Goal: Task Accomplishment & Management: Complete application form

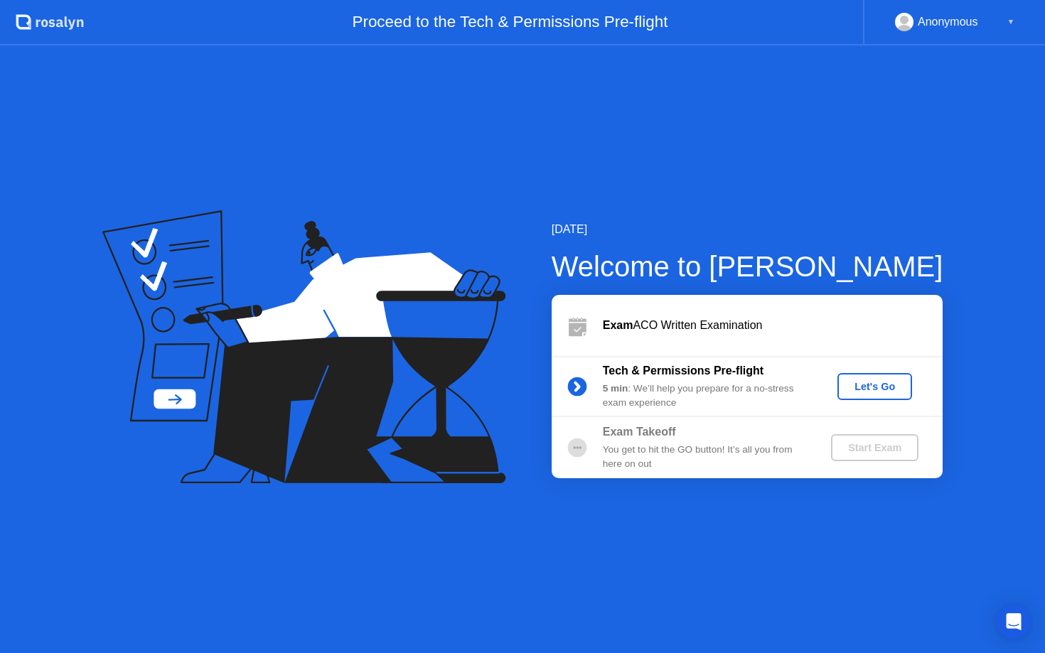
click at [852, 386] on div "Let's Go" at bounding box center [874, 386] width 63 height 11
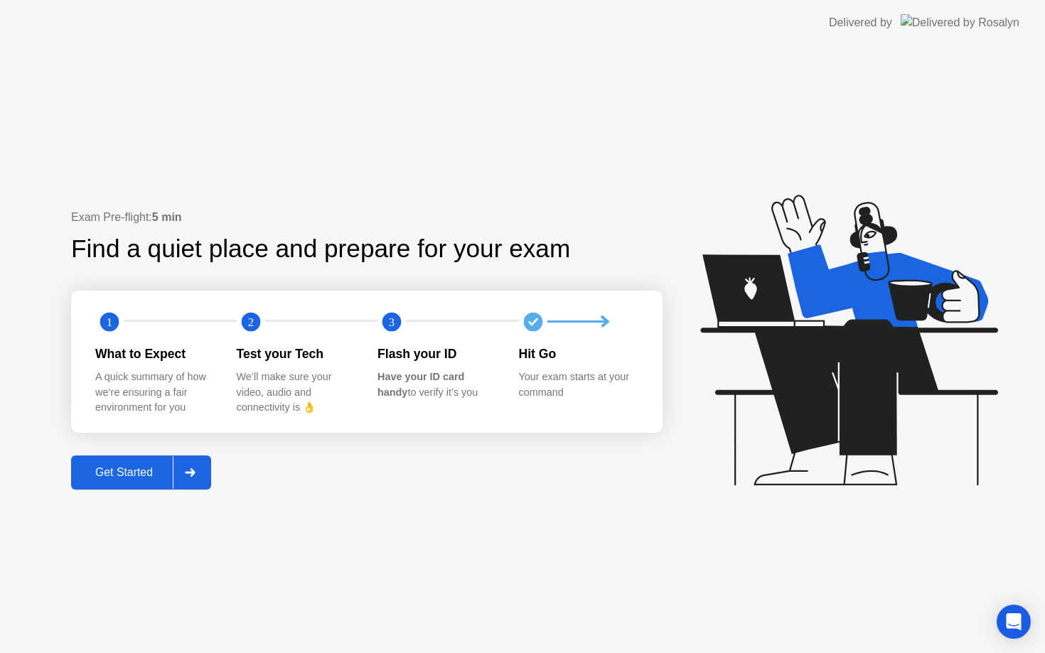
click at [120, 470] on div "Get Started" at bounding box center [123, 472] width 97 height 13
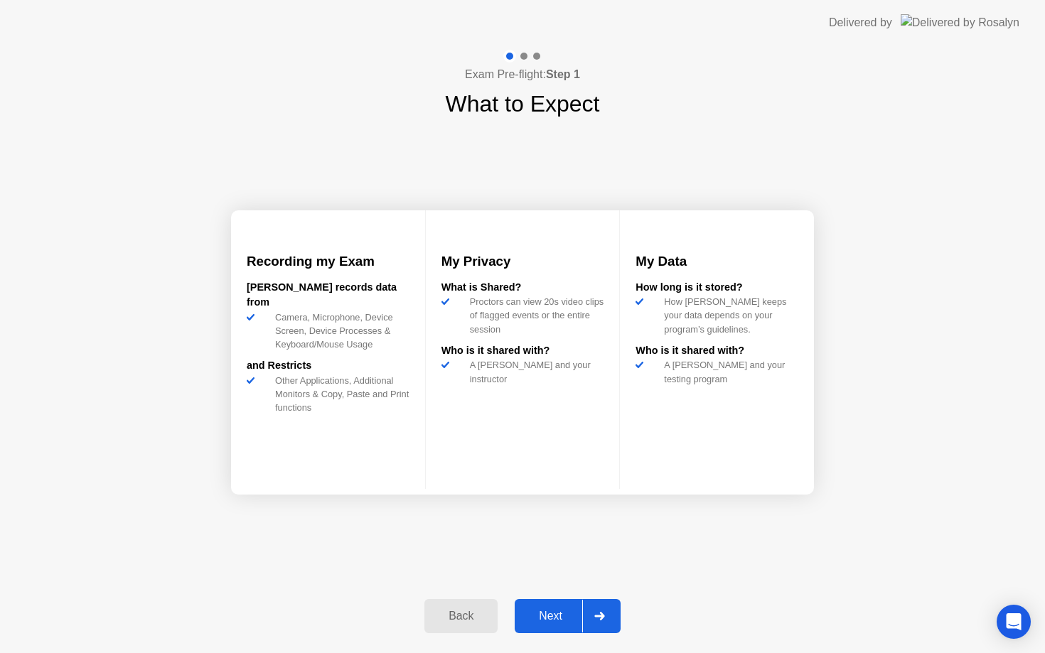
click at [545, 610] on div "Next" at bounding box center [550, 616] width 63 height 13
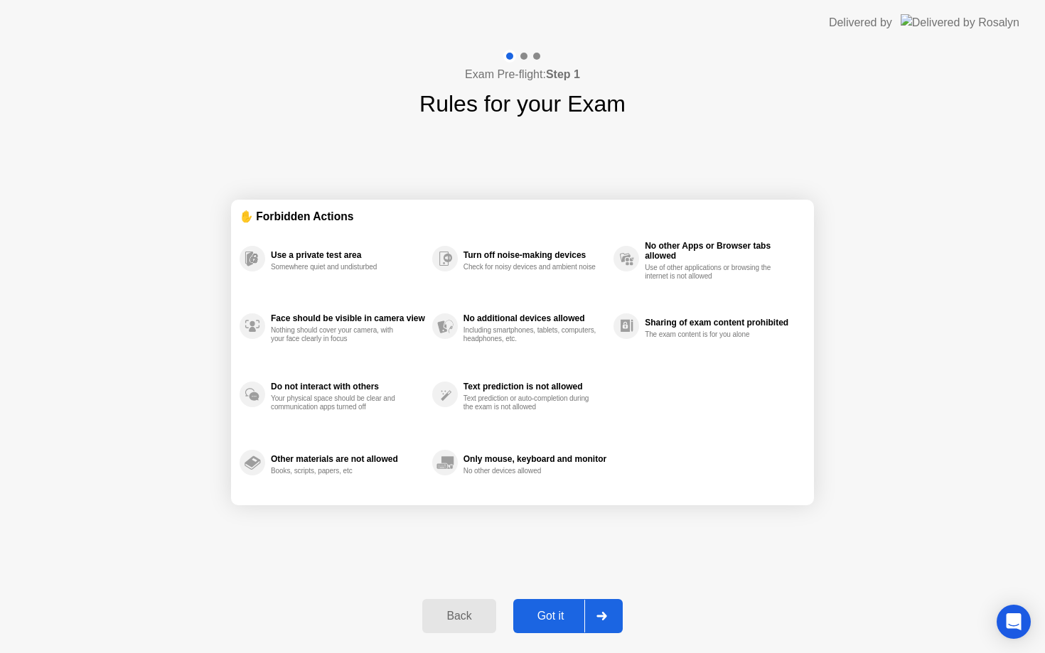
click at [552, 614] on div "Got it" at bounding box center [551, 616] width 67 height 13
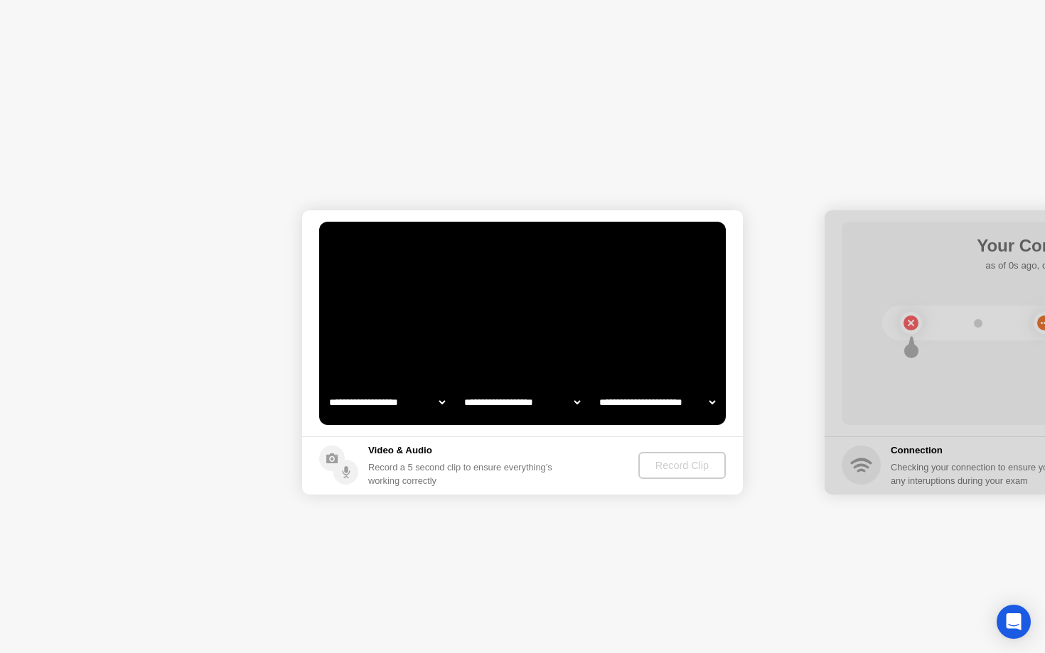
select select "**********"
select select "*******"
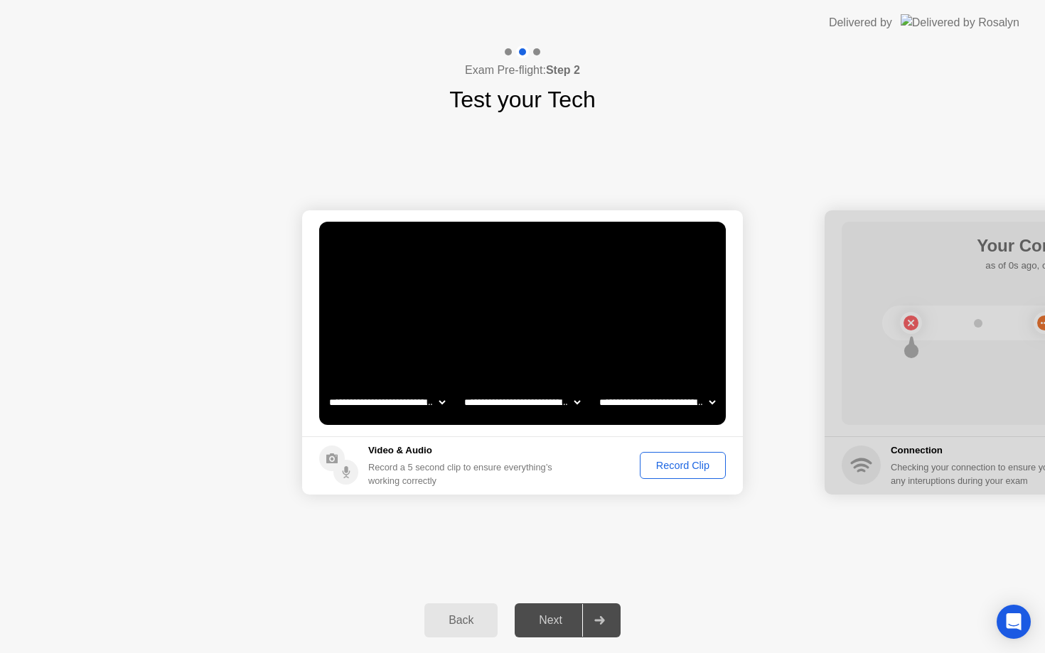
click at [678, 456] on button "Record Clip" at bounding box center [683, 465] width 86 height 27
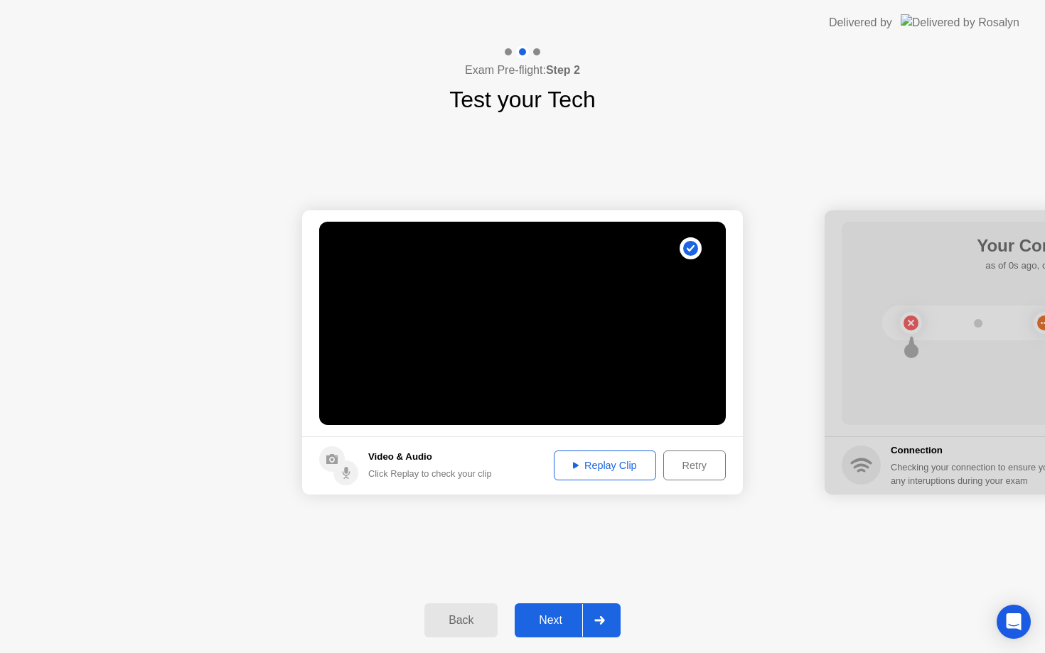
click at [620, 466] on div "Replay Clip" at bounding box center [605, 465] width 92 height 11
click at [558, 622] on div "Next" at bounding box center [550, 620] width 63 height 13
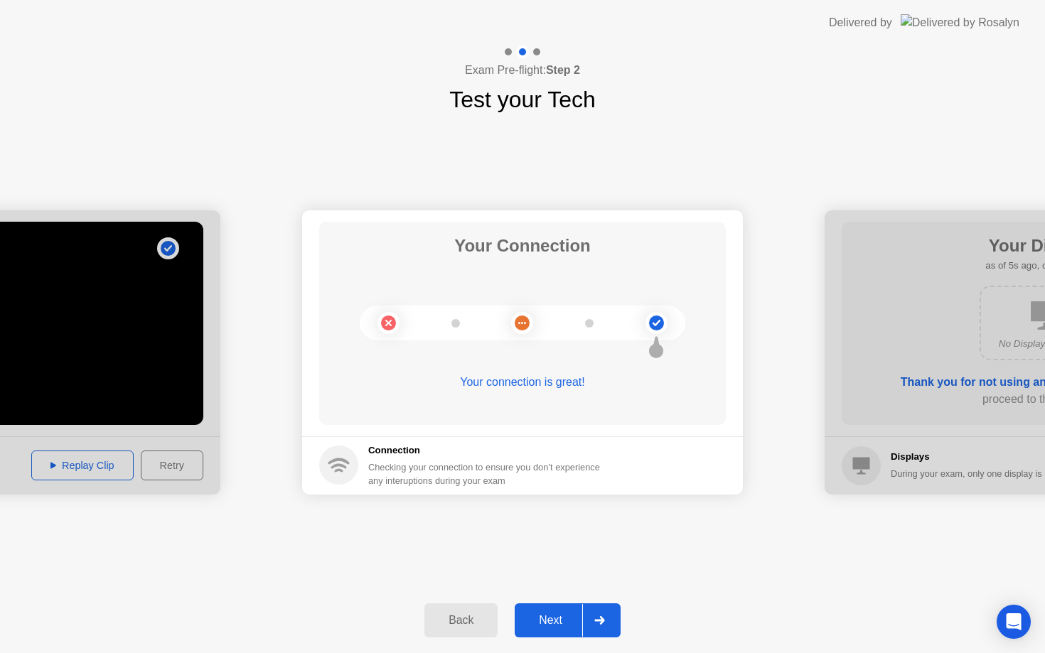
click at [558, 622] on div "Next" at bounding box center [550, 620] width 63 height 13
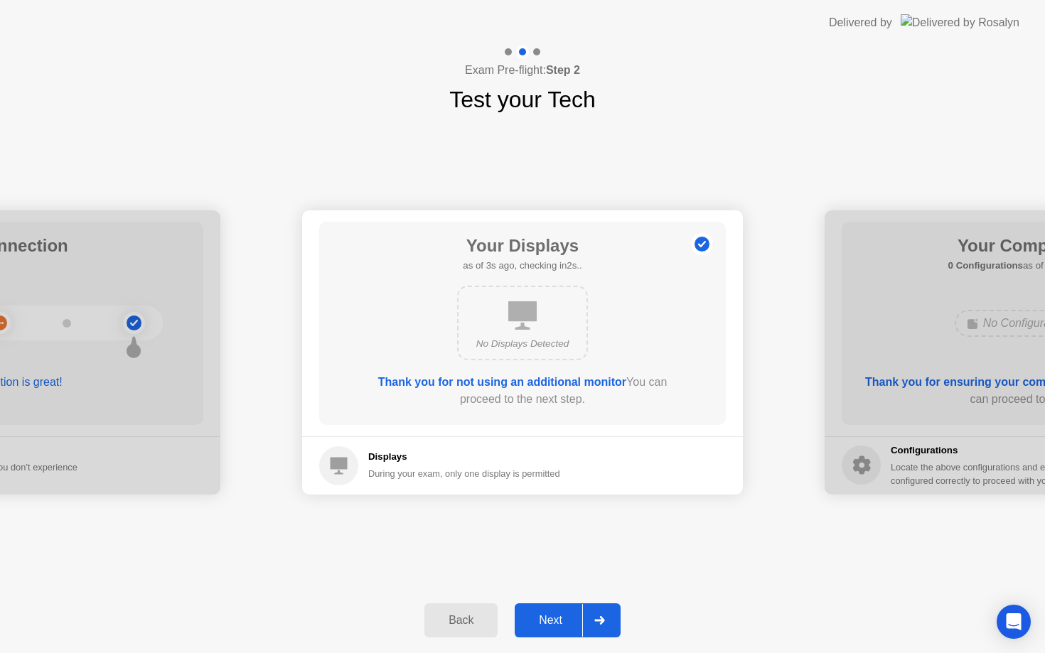
click at [558, 622] on div "Next" at bounding box center [550, 620] width 63 height 13
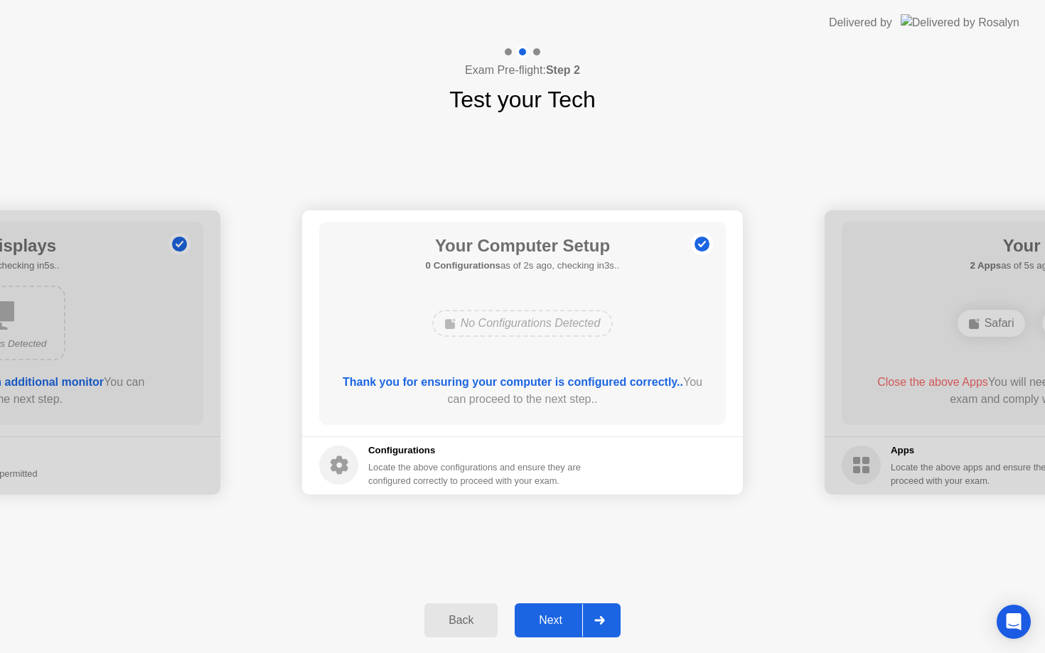
click at [558, 622] on div "Next" at bounding box center [550, 620] width 63 height 13
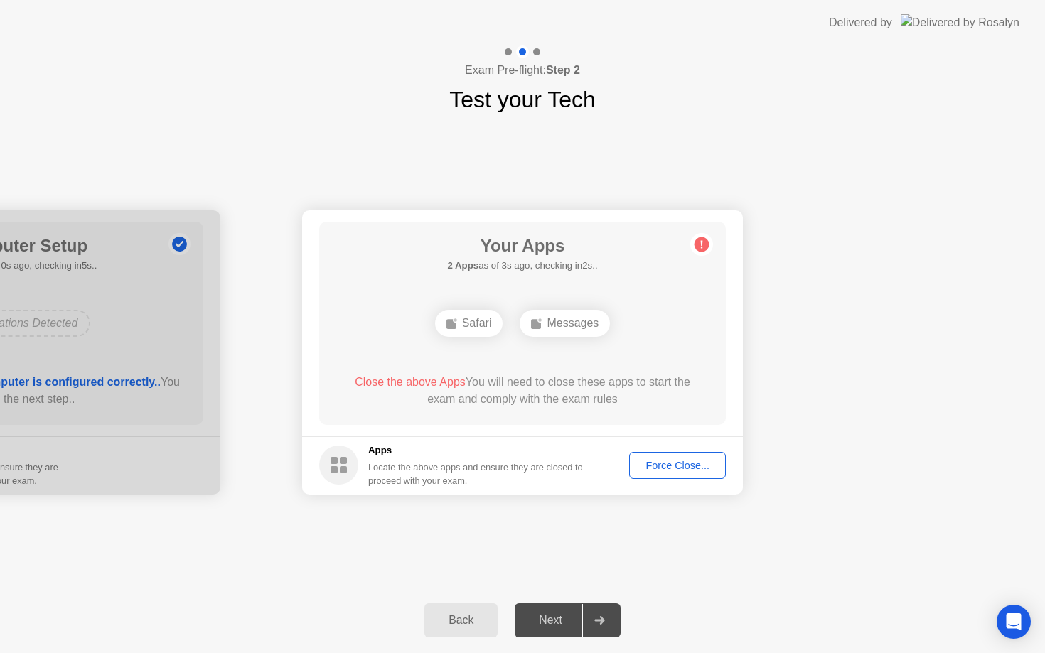
click at [566, 614] on div "Next" at bounding box center [550, 620] width 63 height 13
click at [690, 466] on div "Force Close..." at bounding box center [677, 465] width 87 height 11
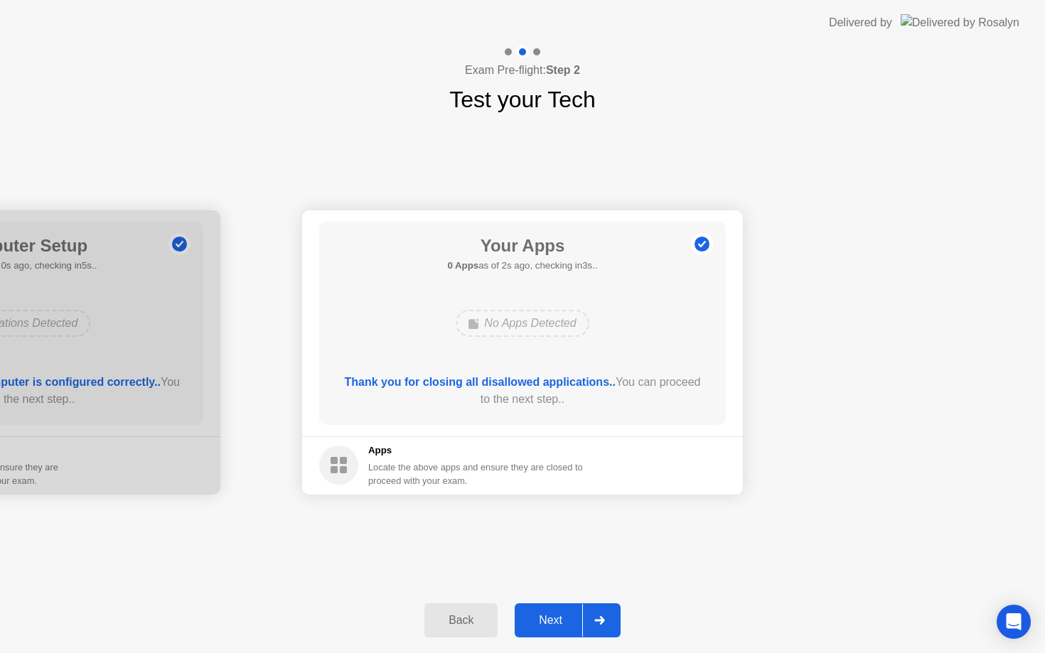
click at [548, 624] on div "Next" at bounding box center [550, 620] width 63 height 13
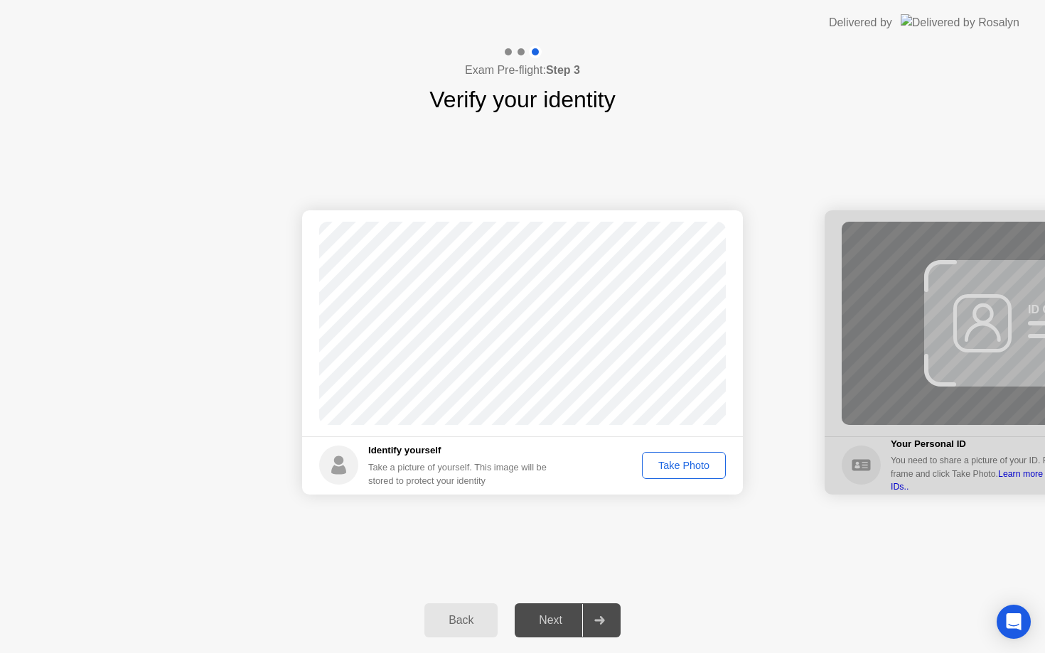
click at [673, 464] on div "Take Photo" at bounding box center [684, 465] width 74 height 11
click at [672, 471] on div "Retake" at bounding box center [692, 465] width 55 height 11
click at [672, 466] on div "Take Photo" at bounding box center [684, 465] width 74 height 11
click at [552, 614] on div "Next" at bounding box center [550, 620] width 63 height 13
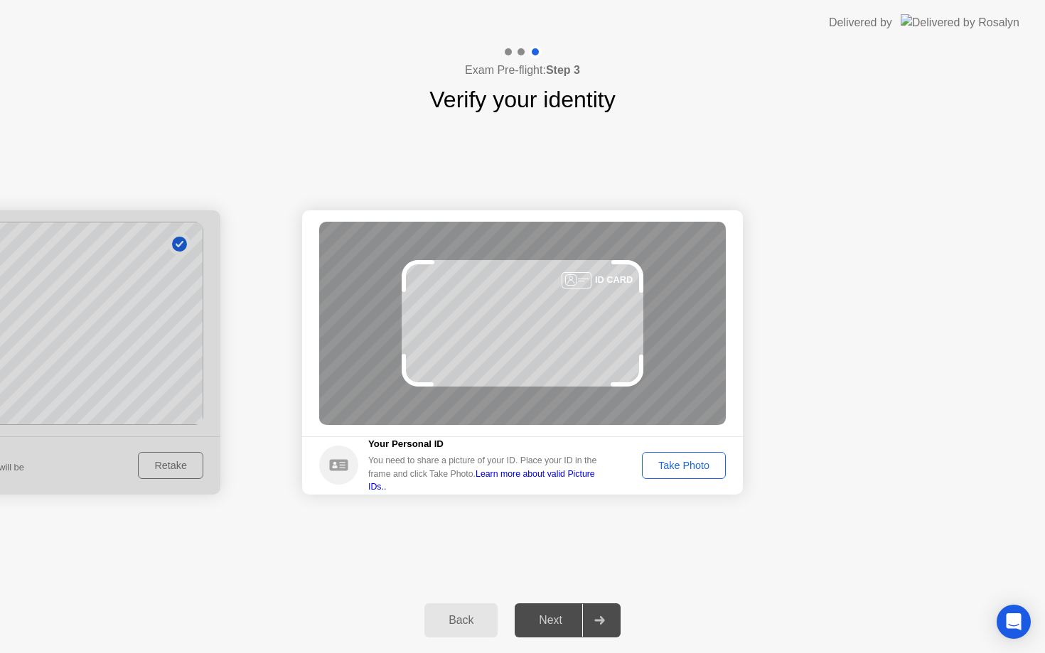
click at [658, 453] on button "Take Photo" at bounding box center [684, 465] width 84 height 27
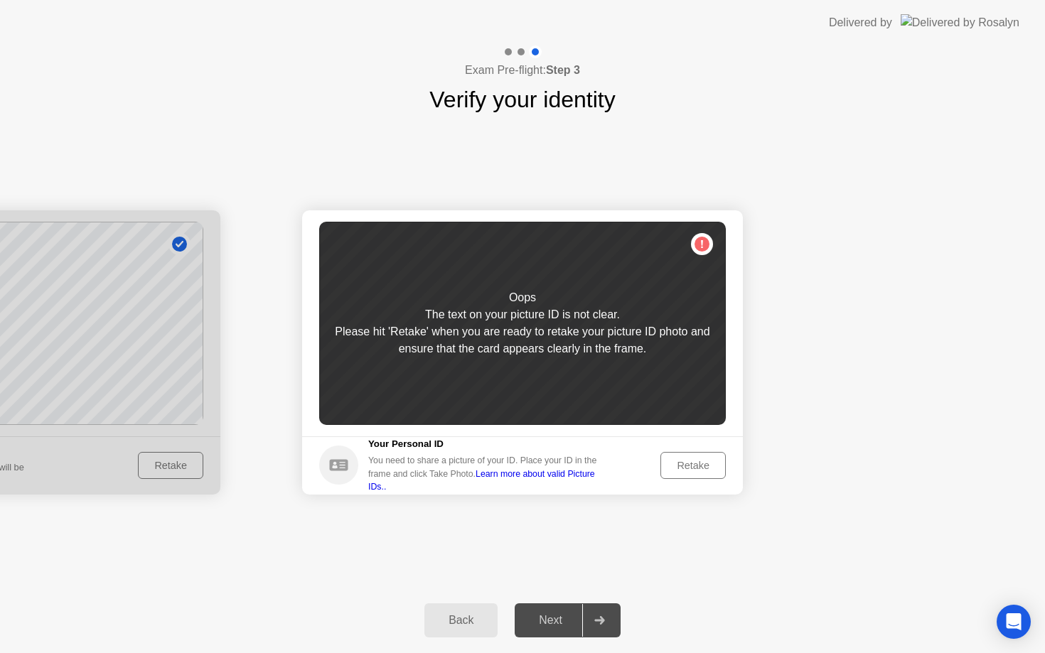
click at [677, 464] on div "Retake" at bounding box center [692, 465] width 55 height 11
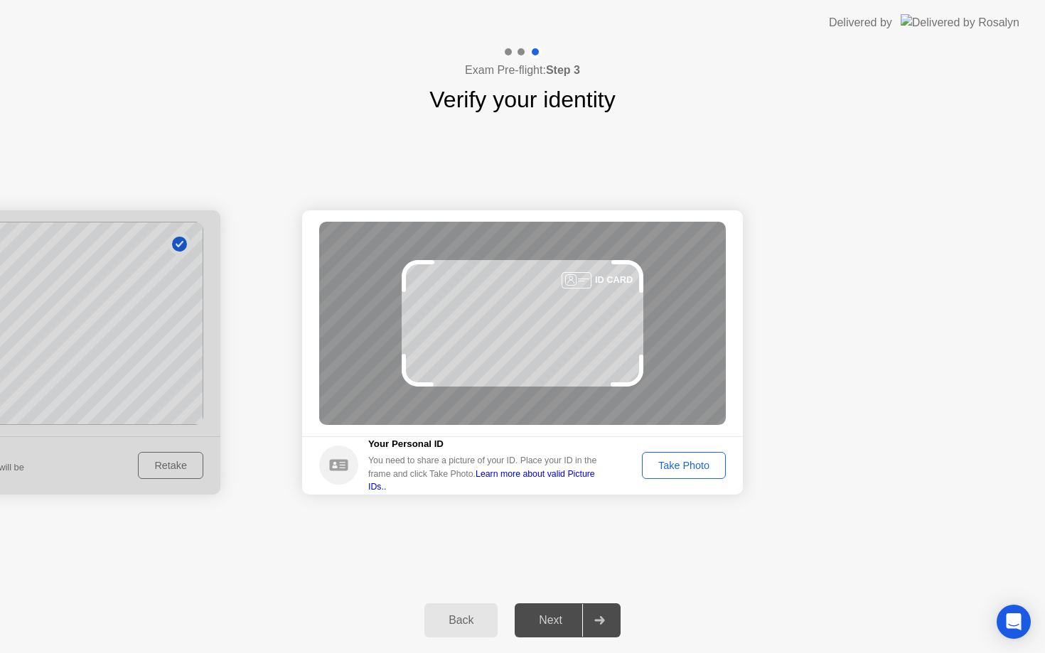
click at [678, 471] on div "Take Photo" at bounding box center [684, 465] width 74 height 11
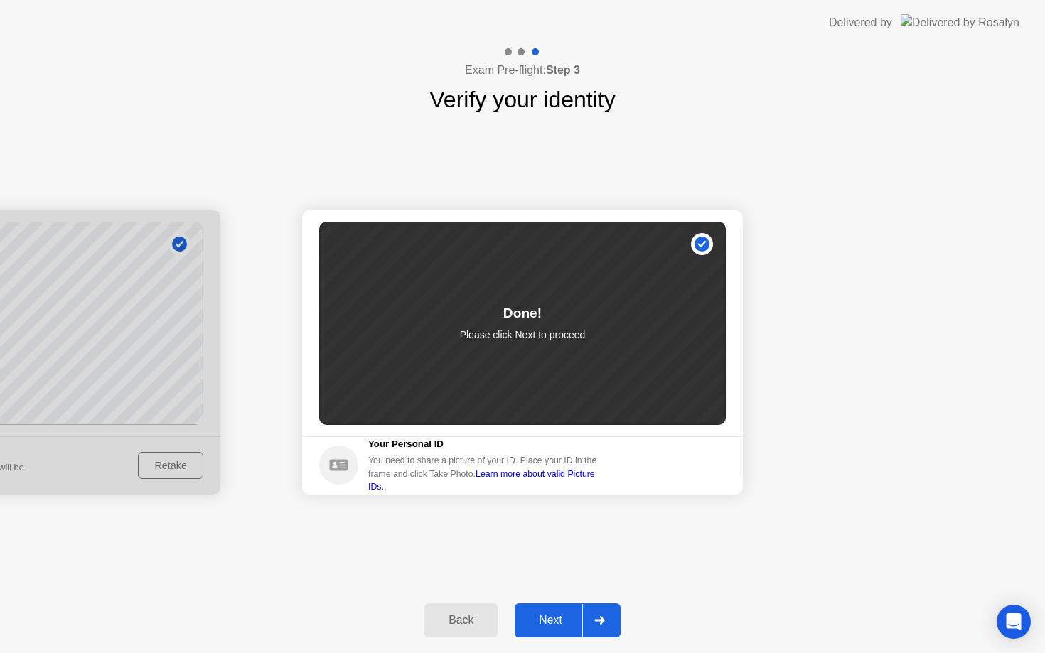
click at [555, 606] on button "Next" at bounding box center [568, 621] width 106 height 34
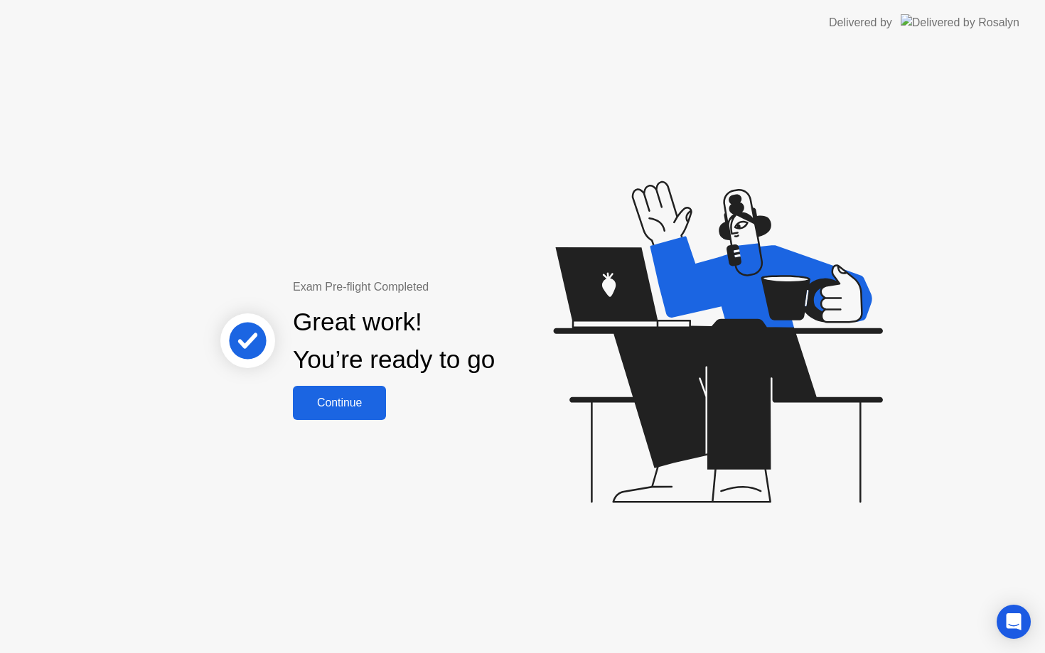
click at [355, 407] on div "Continue" at bounding box center [339, 403] width 85 height 13
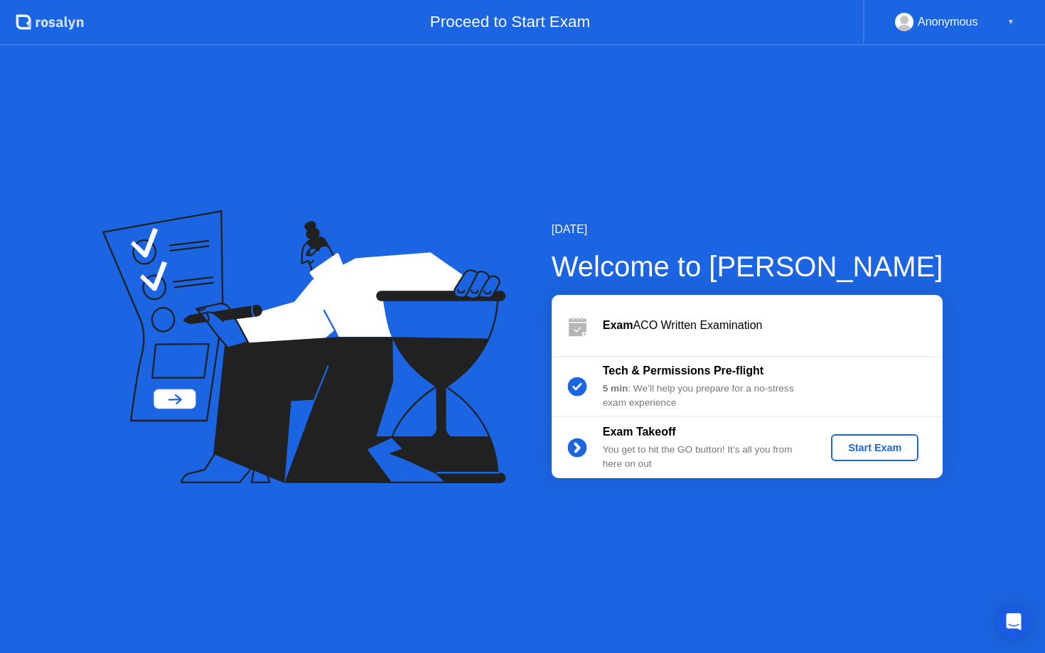
click at [868, 445] on div "Start Exam" at bounding box center [875, 447] width 76 height 11
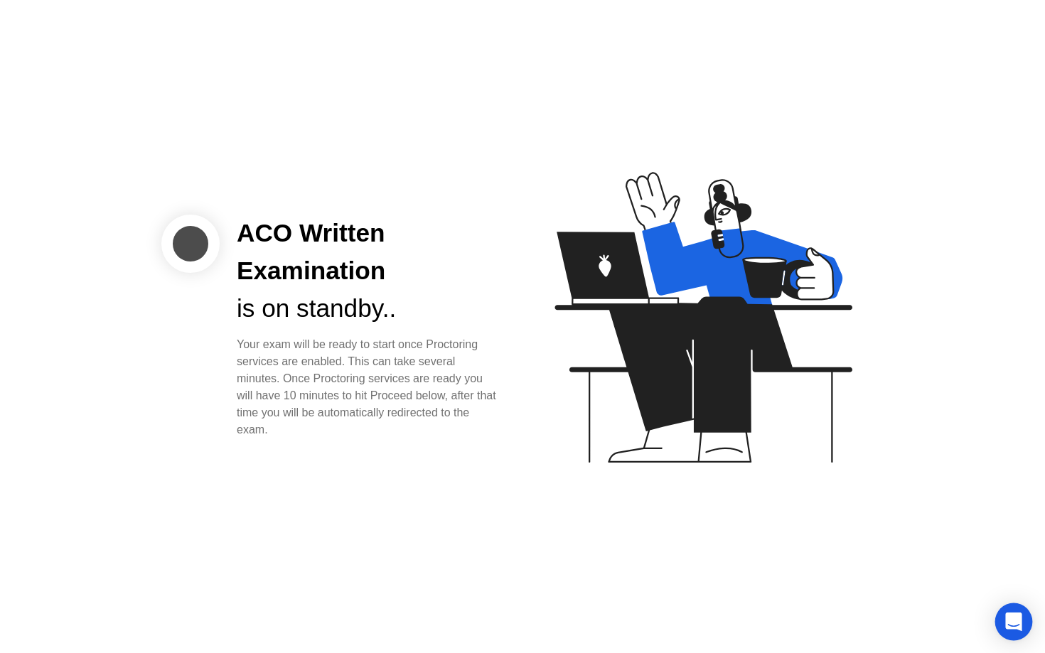
click at [1016, 626] on icon "Open Intercom Messenger" at bounding box center [1014, 622] width 18 height 18
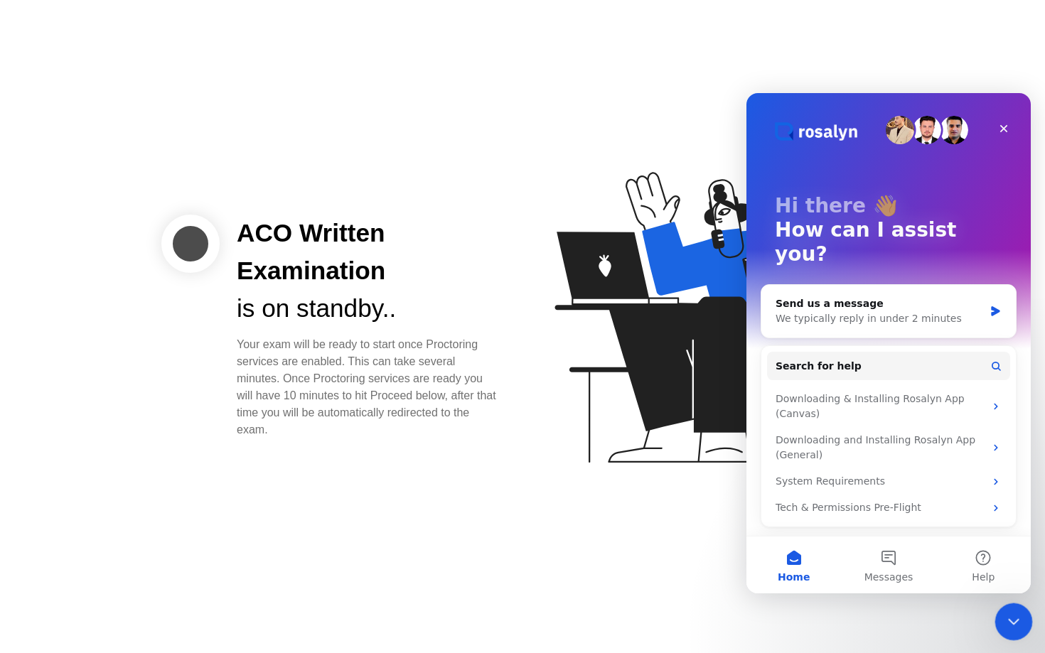
drag, startPoint x: 1012, startPoint y: 623, endPoint x: 1935, endPoint y: 1221, distance: 1099.6
click at [1013, 625] on icon "Close Intercom Messenger" at bounding box center [1011, 619] width 17 height 17
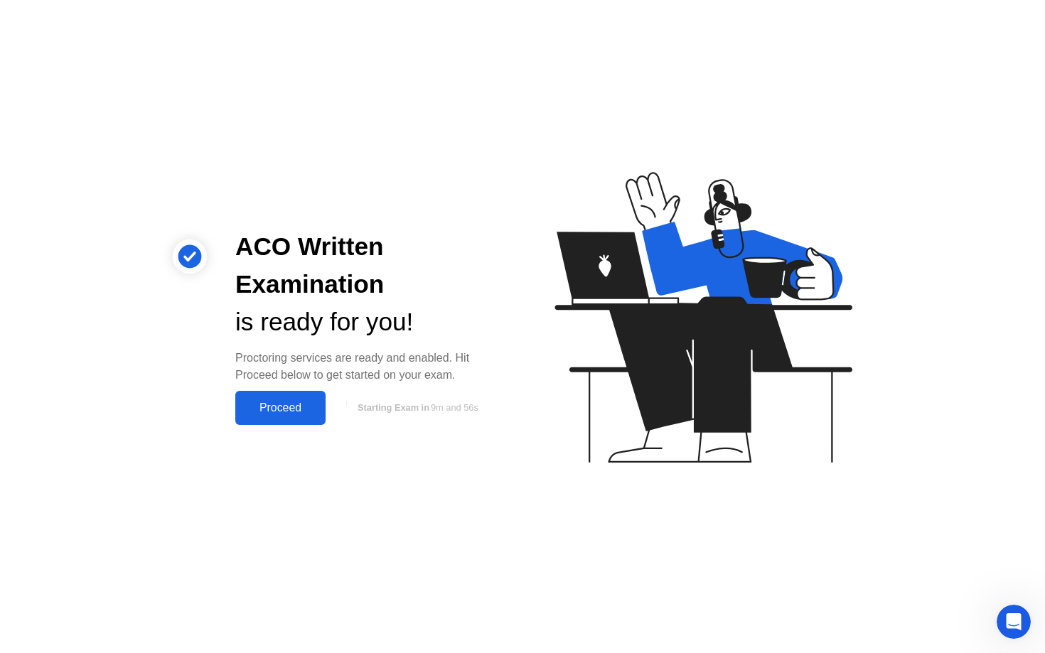
click at [300, 407] on div "Proceed" at bounding box center [281, 408] width 82 height 13
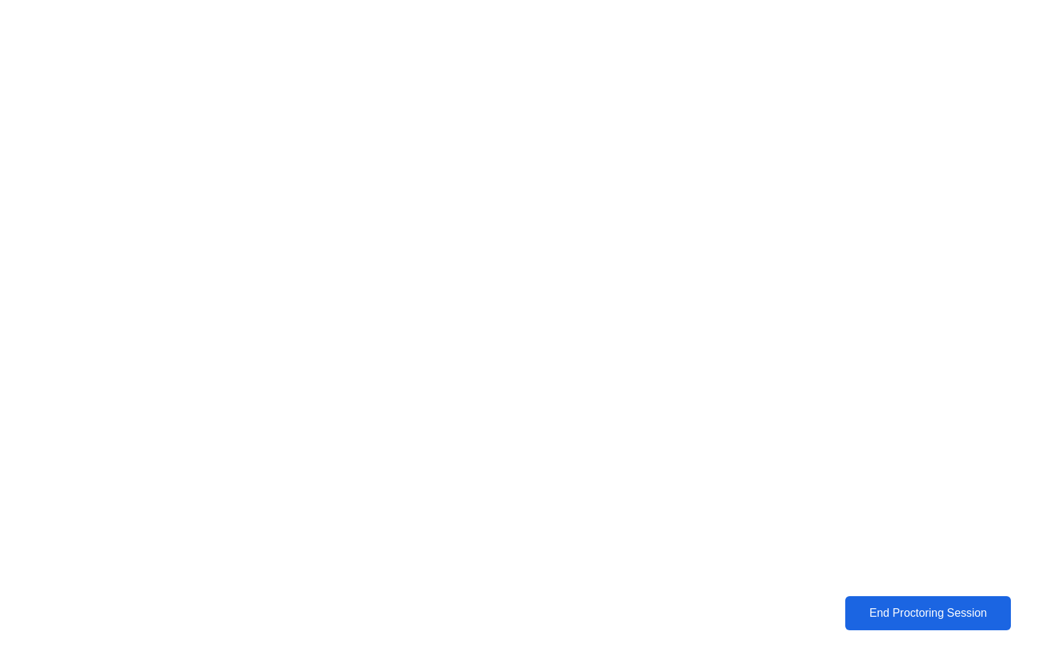
click at [864, 610] on div "End Proctoring Session" at bounding box center [929, 613] width 158 height 13
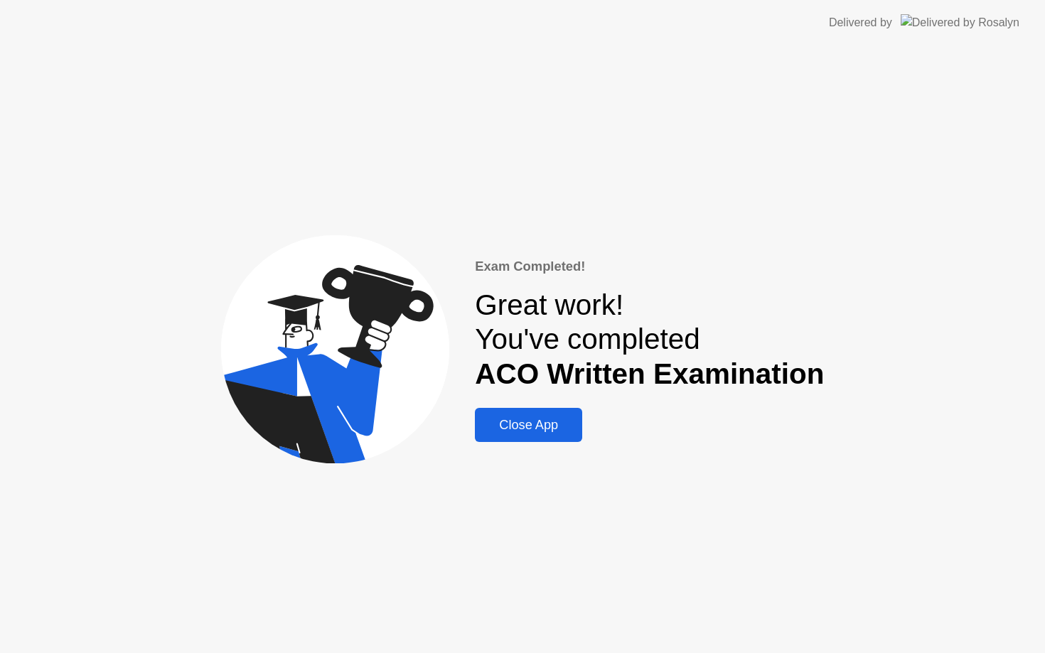
click at [562, 434] on button "Close App" at bounding box center [528, 425] width 107 height 34
